Goal: Information Seeking & Learning: Find specific page/section

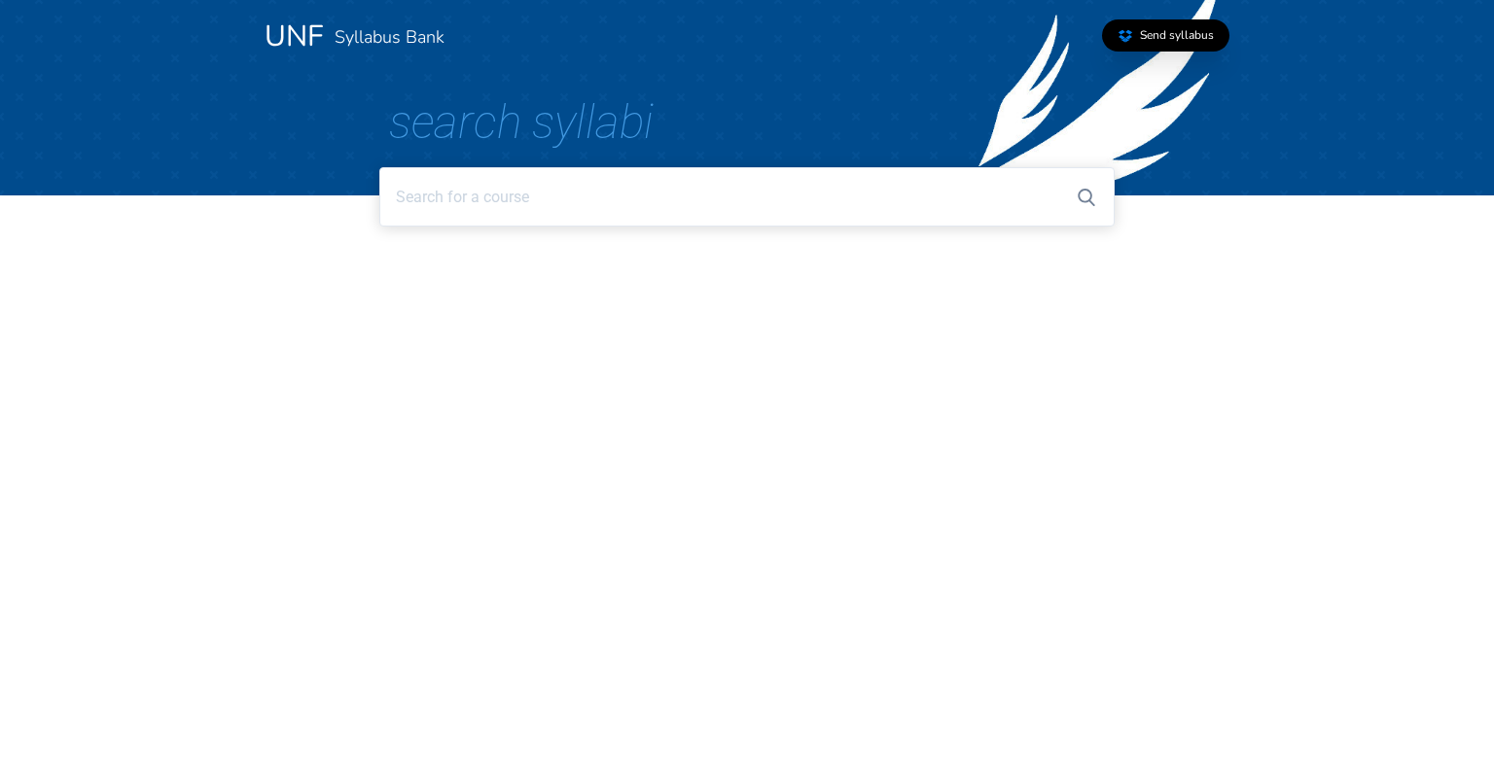
click at [751, 200] on input at bounding box center [746, 196] width 734 height 59
click at [731, 208] on input at bounding box center [746, 196] width 734 height 59
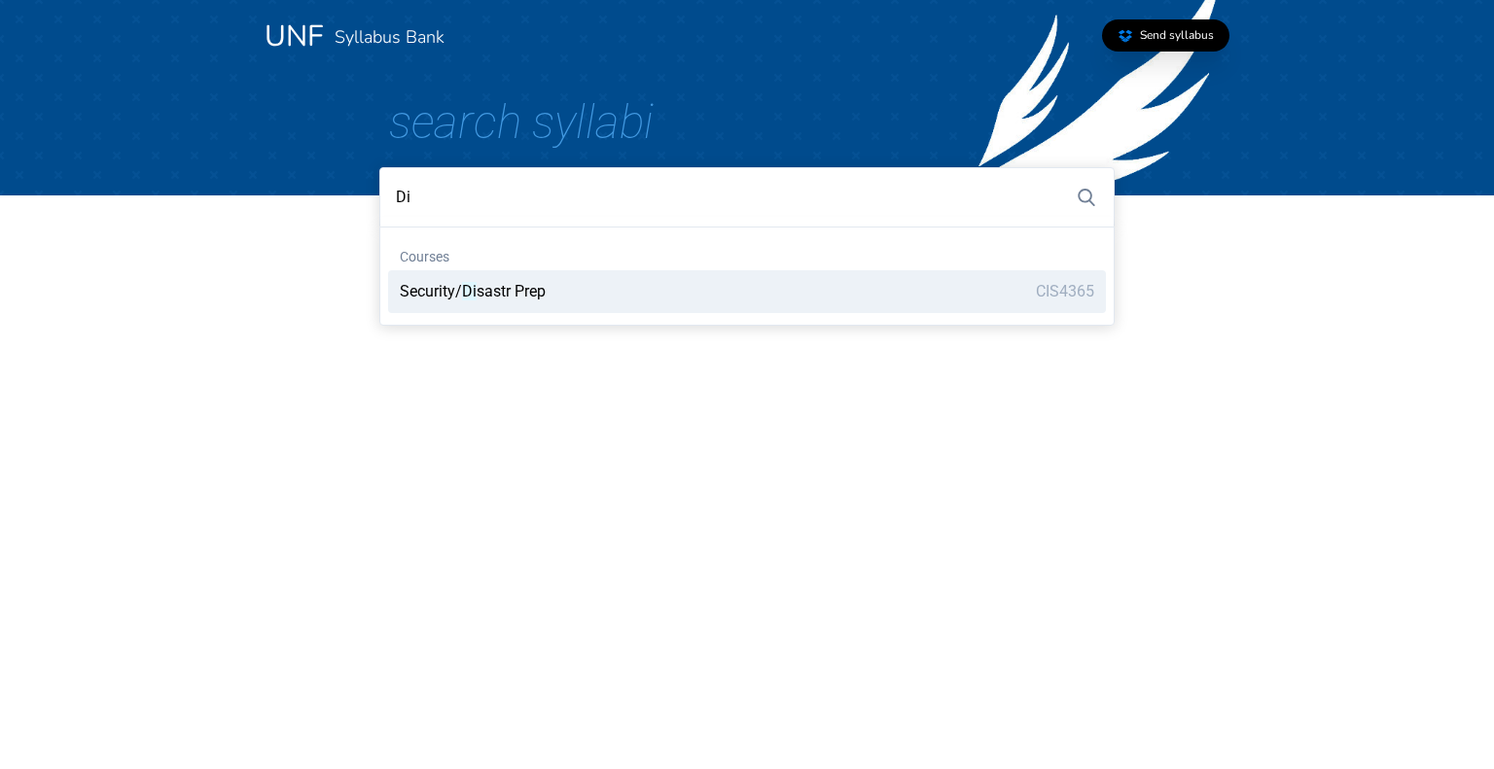
type input "D"
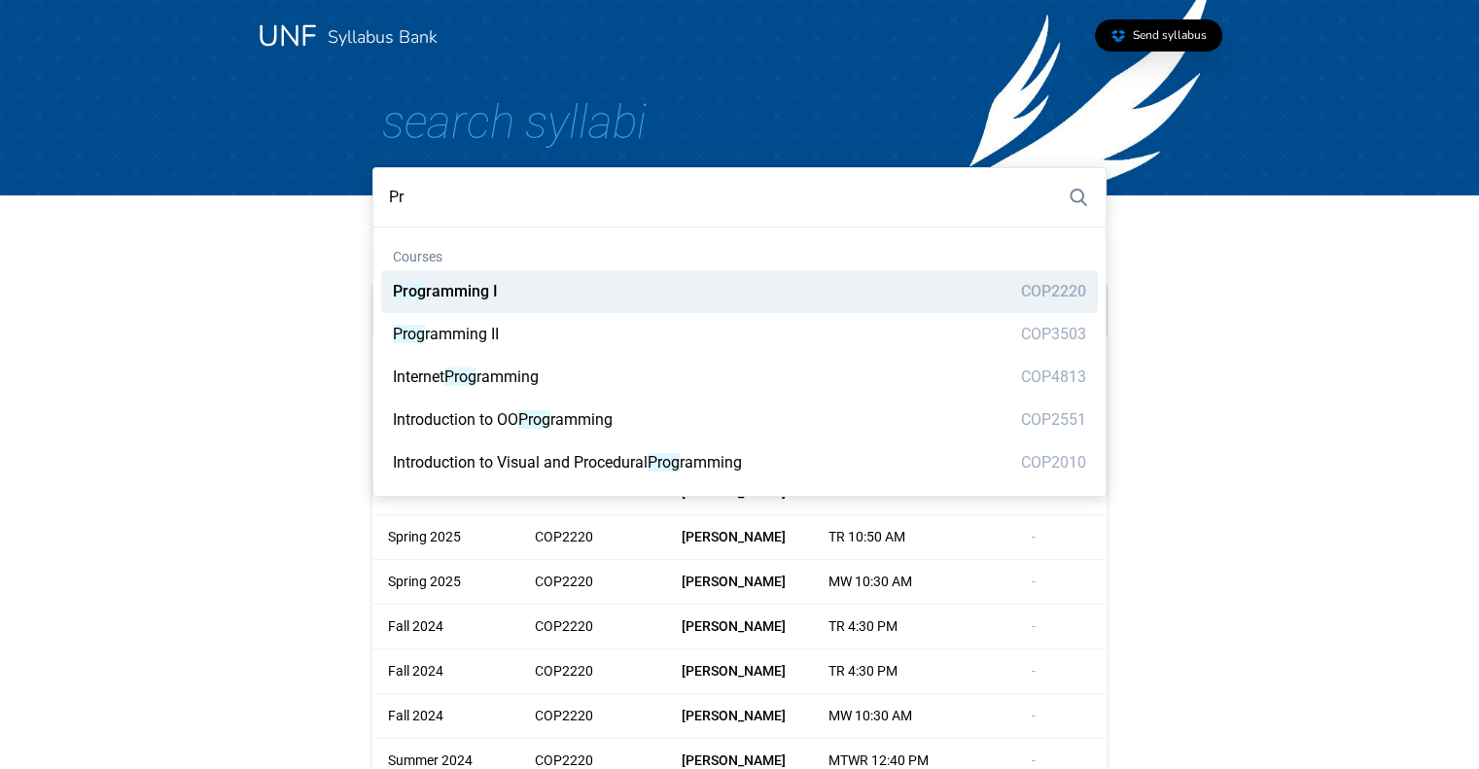
type input "P"
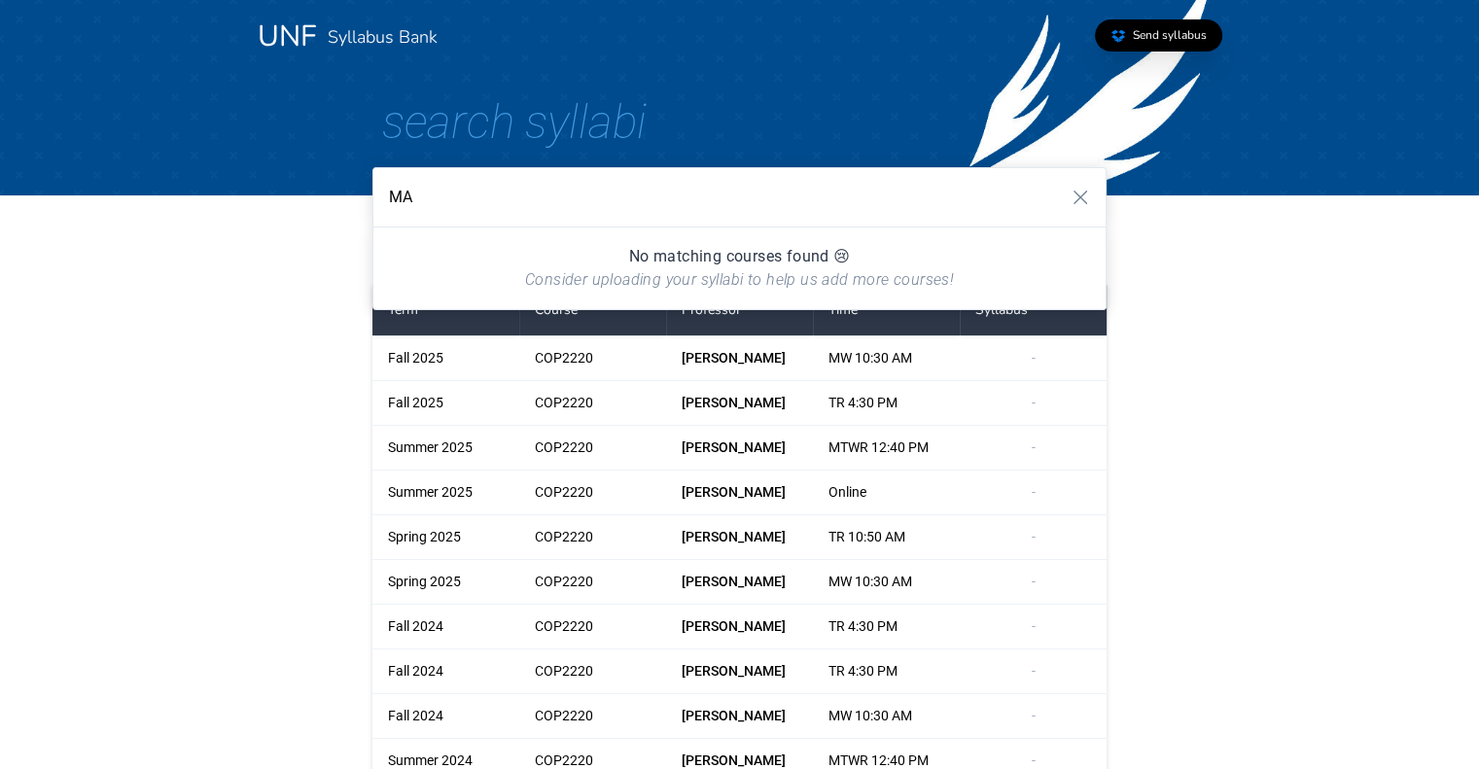
type input "M"
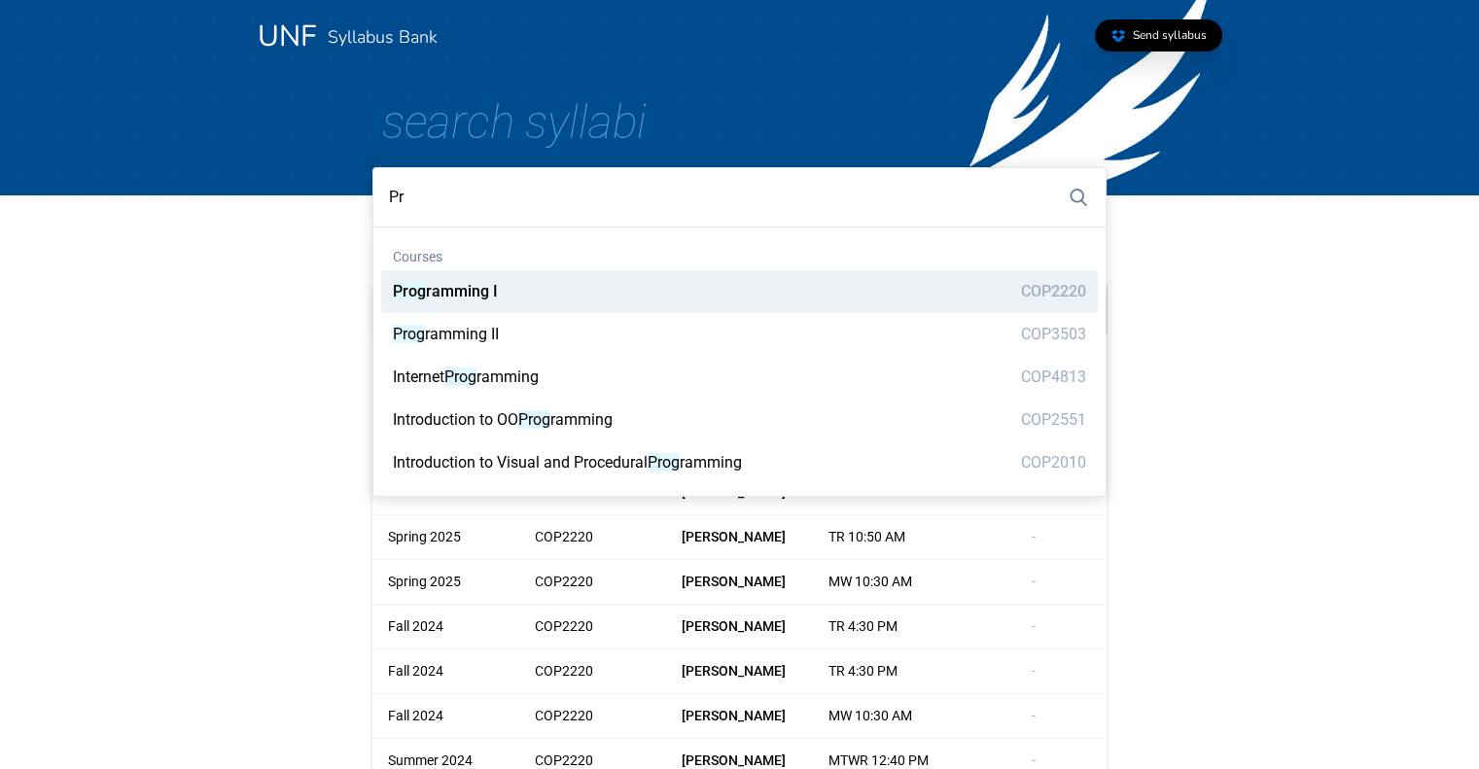
type input "P"
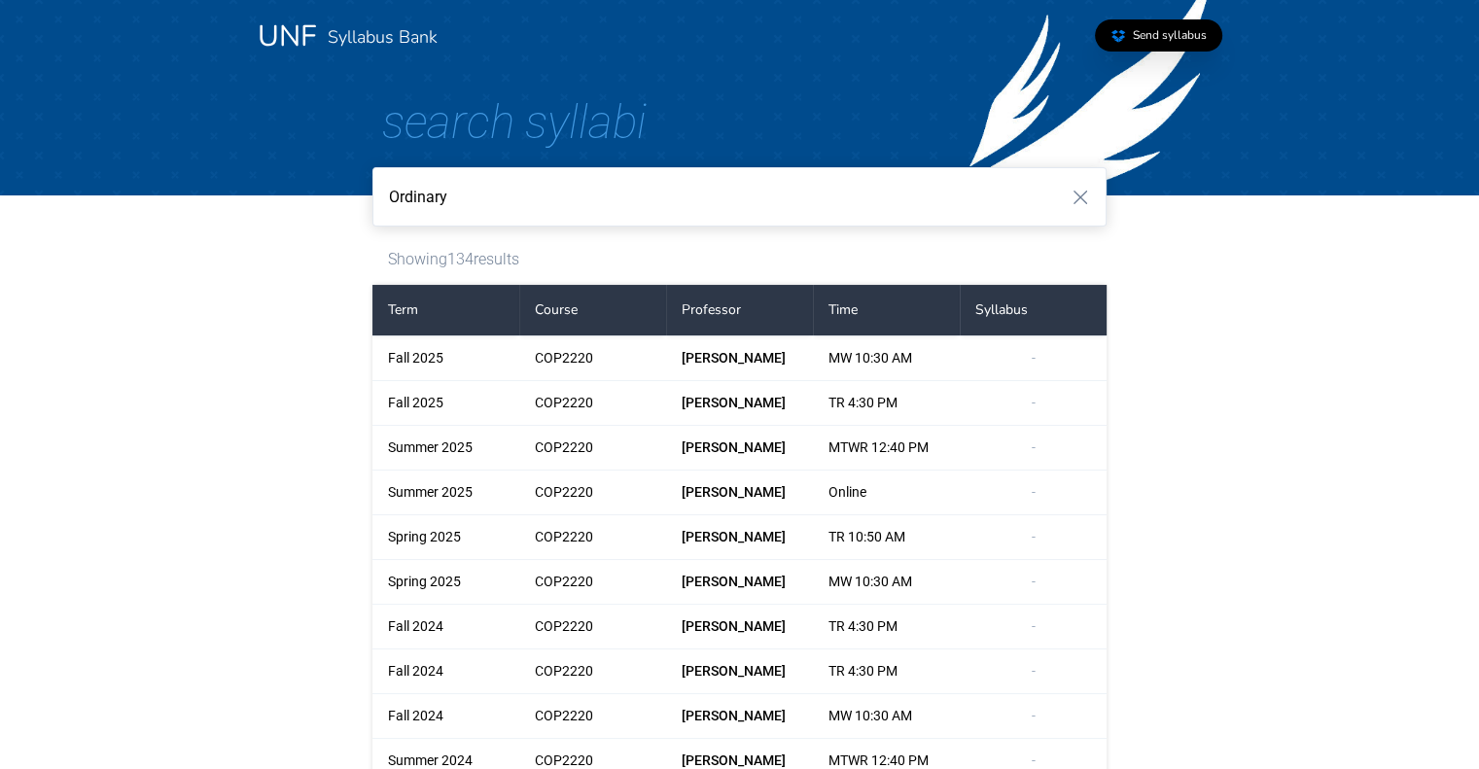
type input "Ordinary"
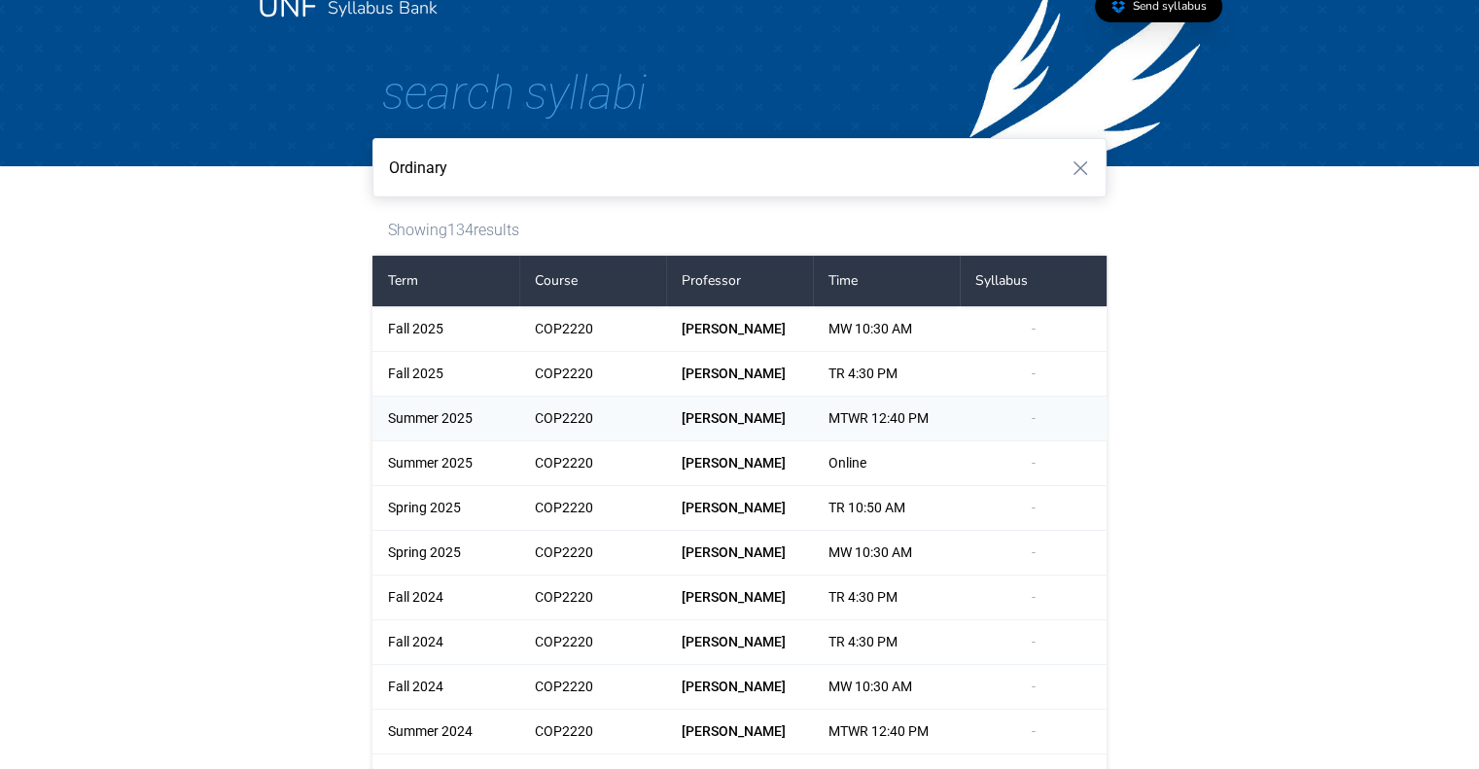
scroll to position [27, 0]
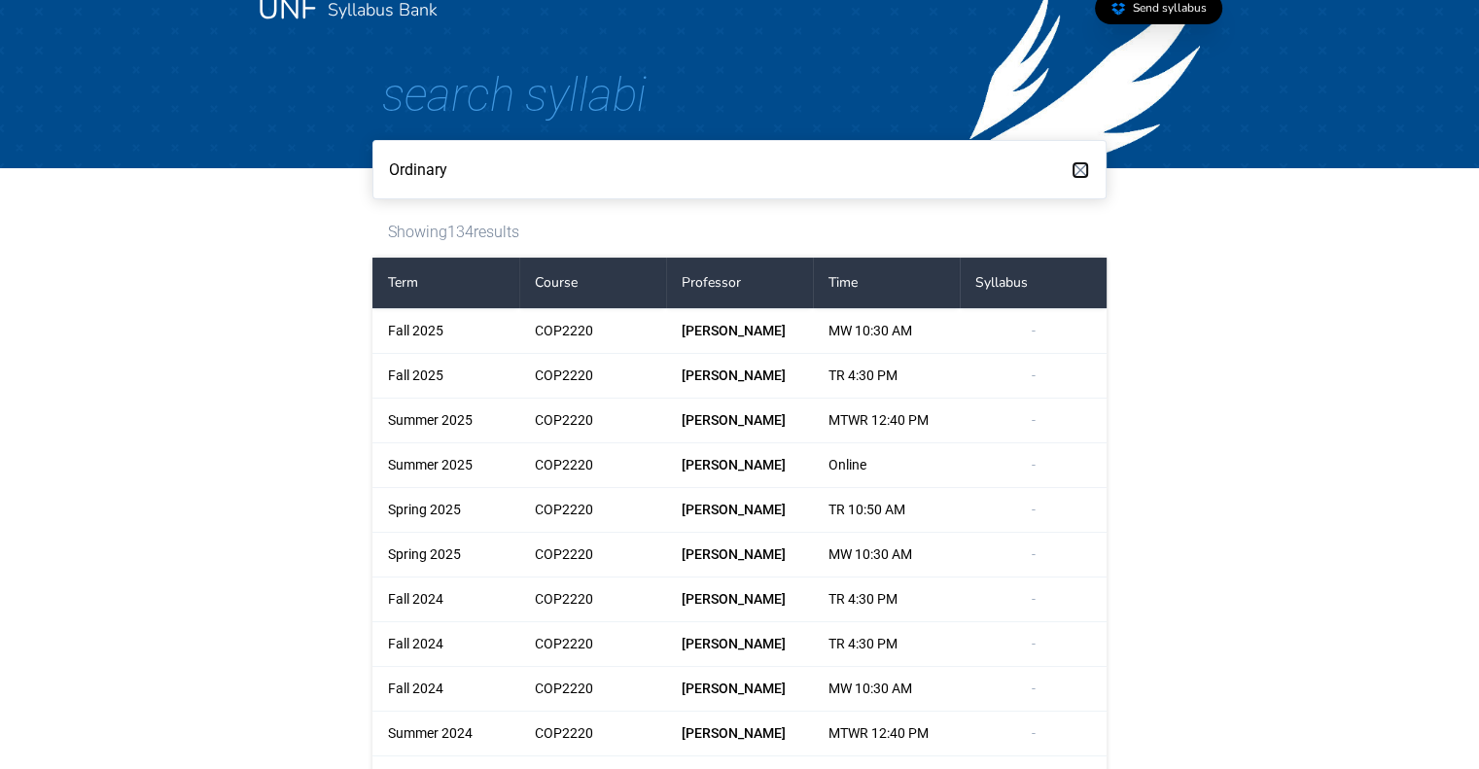
click at [1085, 166] on icon "button" at bounding box center [1081, 170] width 14 height 14
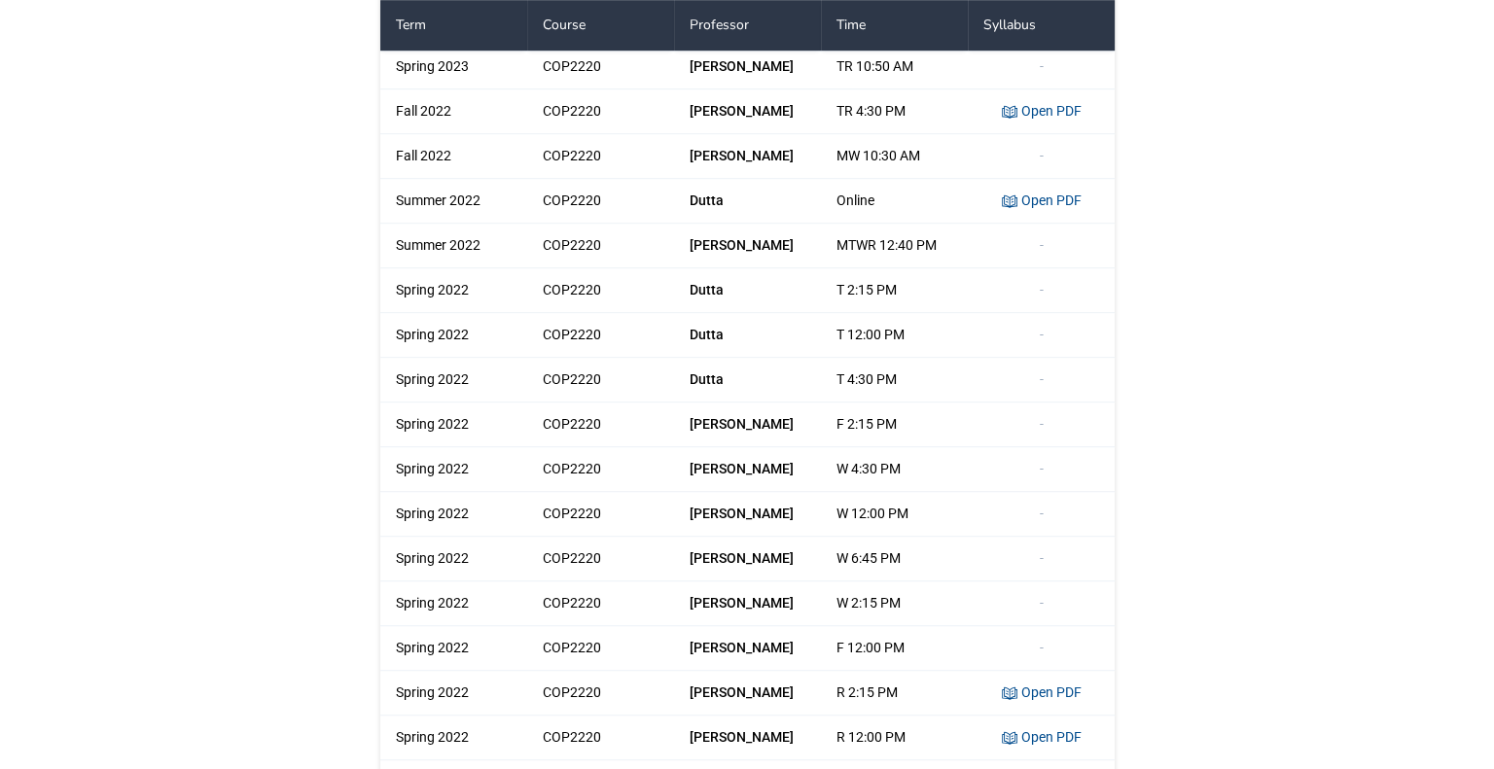
scroll to position [0, 0]
